Goal: Task Accomplishment & Management: Manage account settings

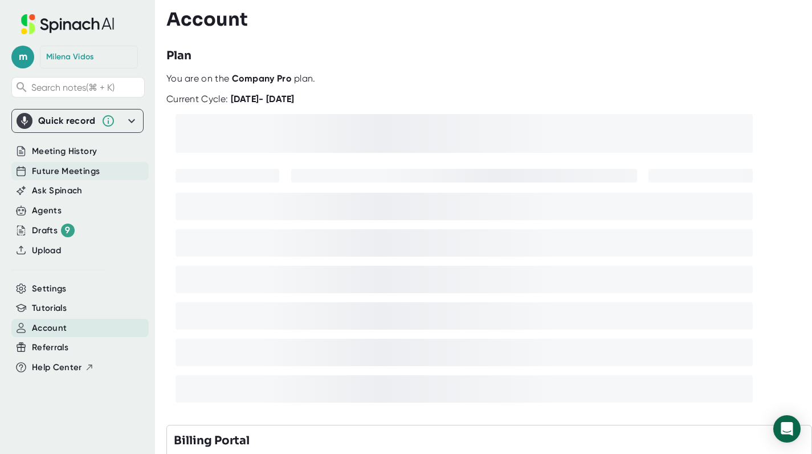
click at [56, 171] on span "Future Meetings" at bounding box center [66, 171] width 68 height 13
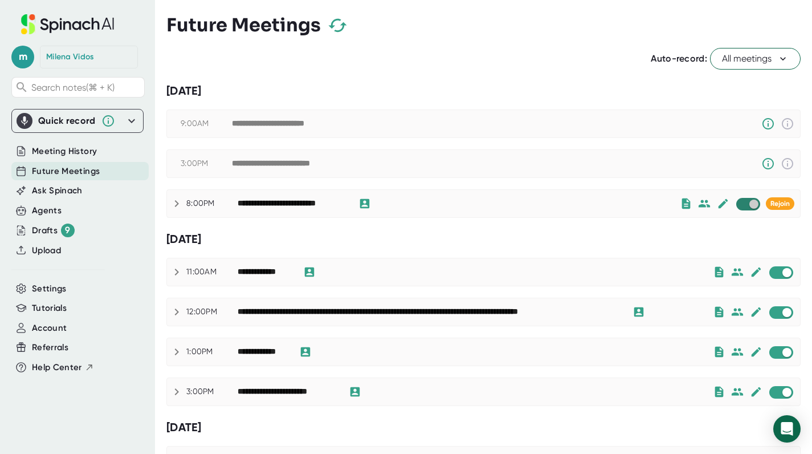
click at [754, 204] on input "checkbox" at bounding box center [753, 204] width 32 height 10
checkbox input "true"
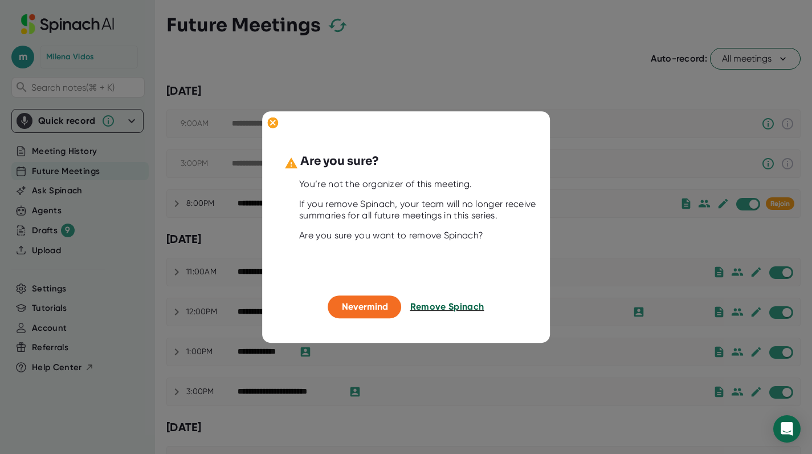
click at [444, 309] on span "Remove Spinach" at bounding box center [447, 306] width 74 height 11
